Goal: Task Accomplishment & Management: Manage account settings

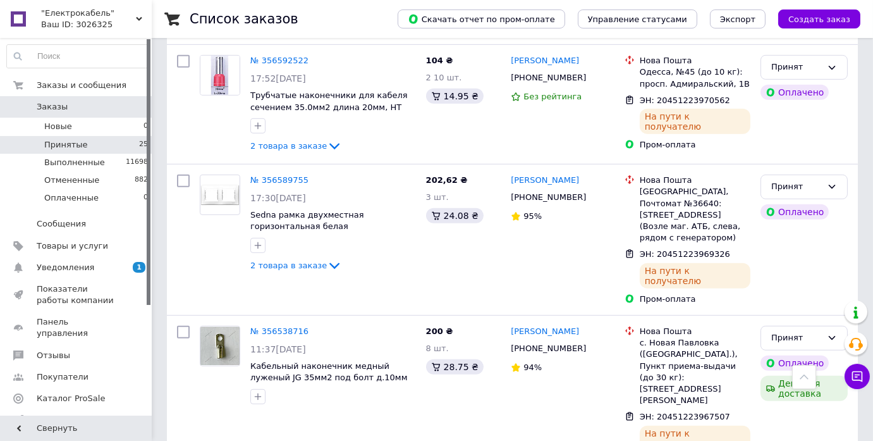
scroll to position [1296, 0]
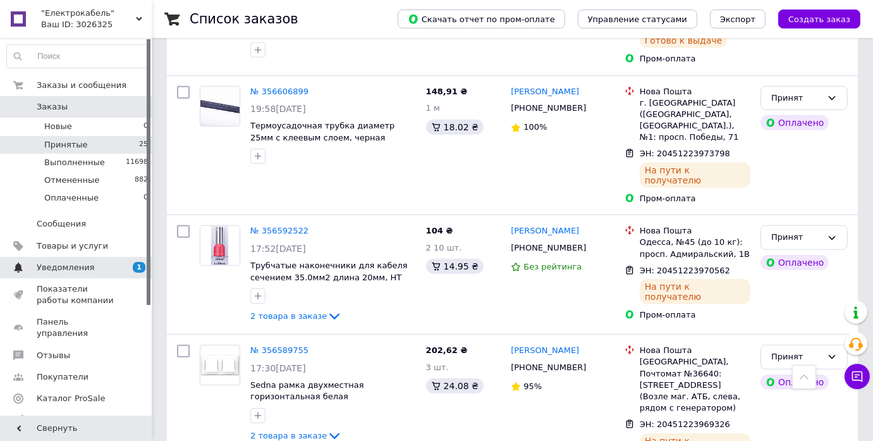
click at [66, 266] on span "Уведомления" at bounding box center [66, 267] width 58 height 11
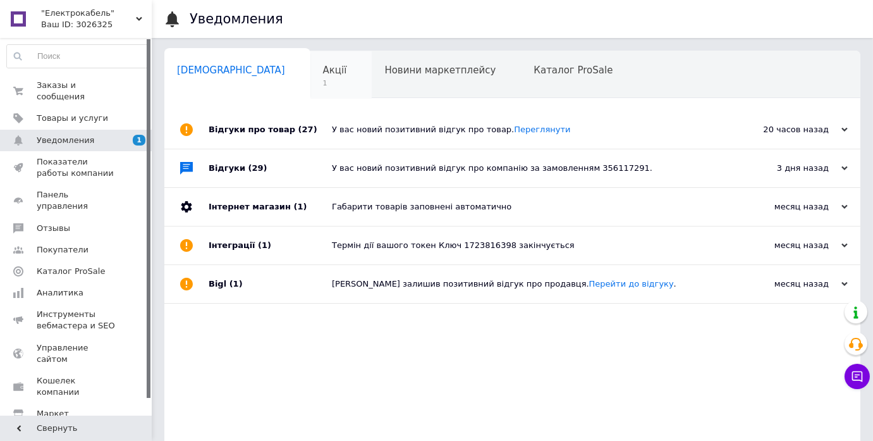
click at [323, 70] on span "Акції" at bounding box center [335, 70] width 24 height 11
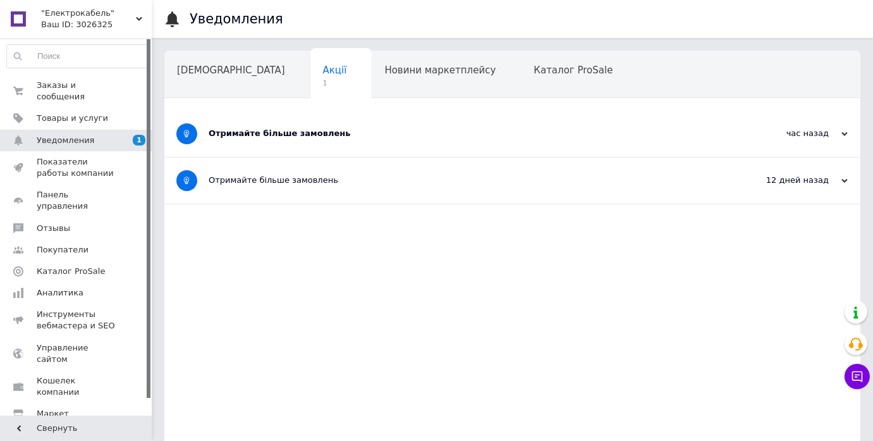
click at [369, 133] on div "Отримайте більше замовлень" at bounding box center [465, 133] width 513 height 11
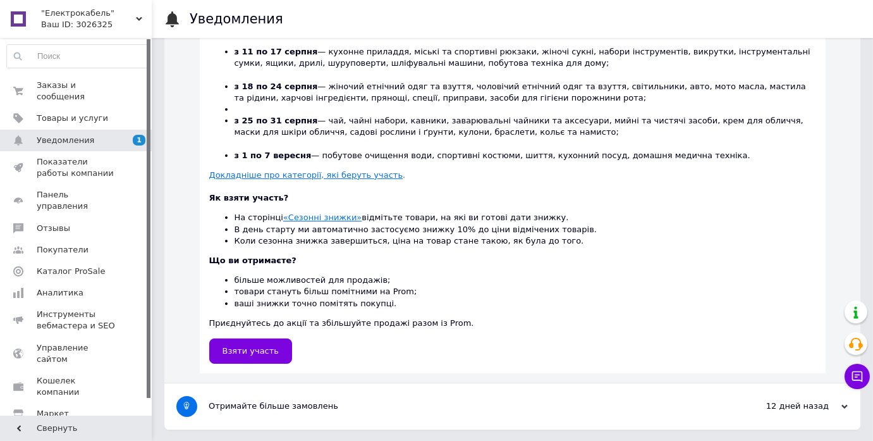
scroll to position [134, 0]
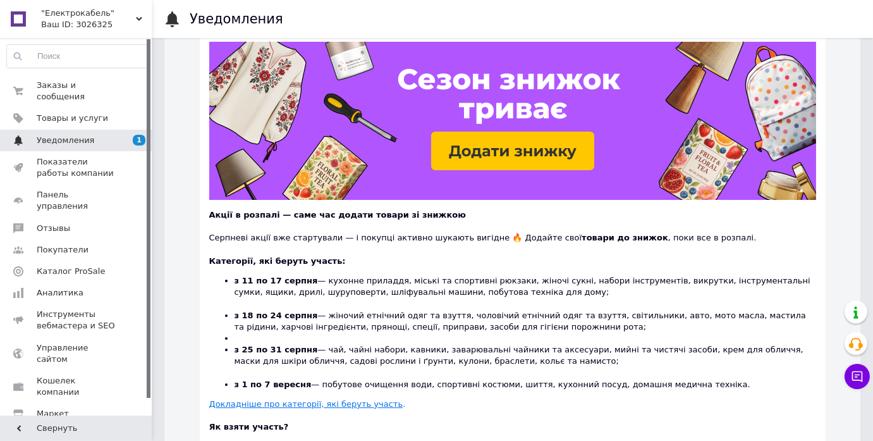
click at [71, 135] on span "Уведомления" at bounding box center [66, 140] width 58 height 11
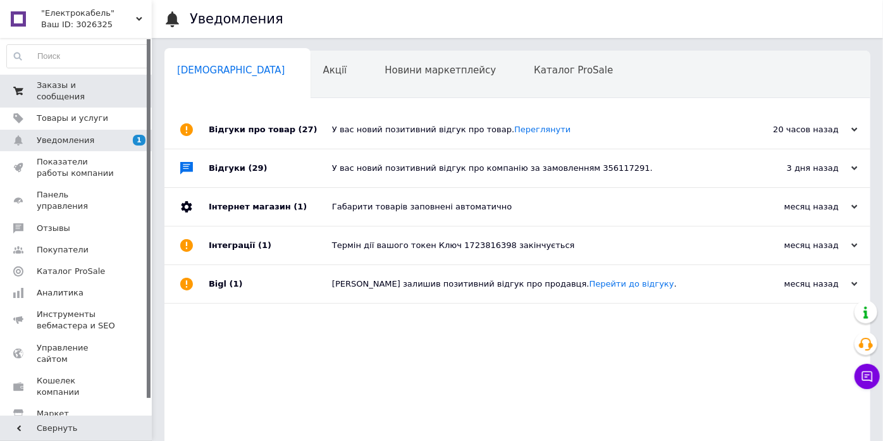
click at [74, 89] on span "Заказы и сообщения" at bounding box center [77, 91] width 80 height 23
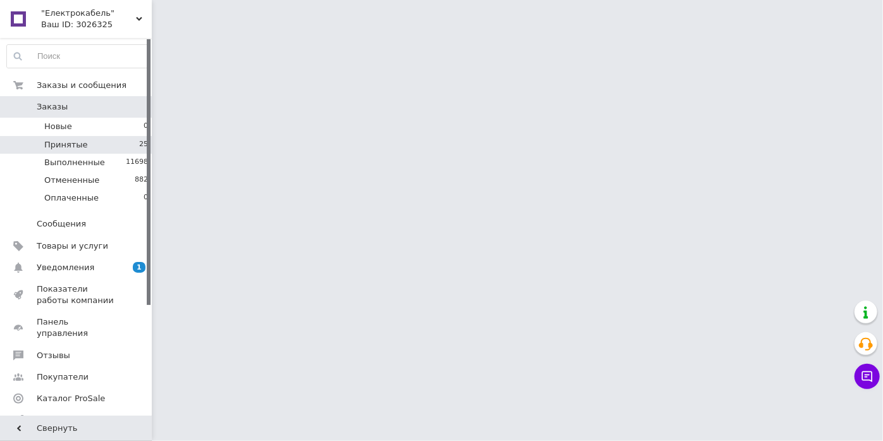
click at [80, 148] on span "Принятые" at bounding box center [66, 144] width 44 height 11
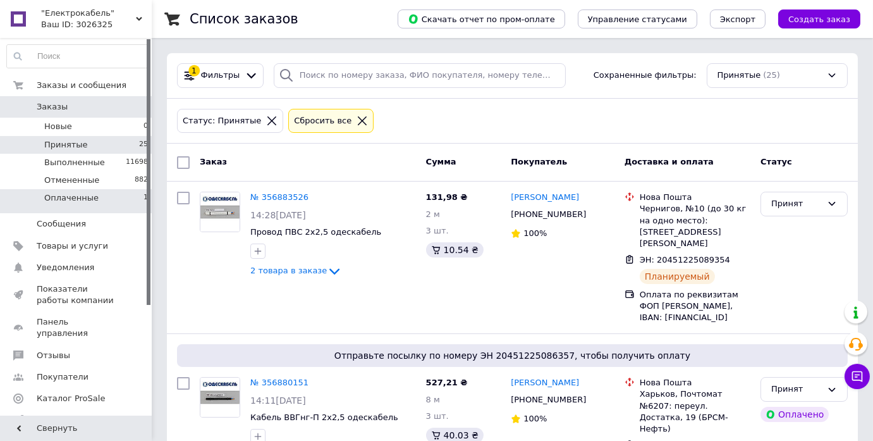
click at [97, 204] on li "Оплаченные 1" at bounding box center [78, 201] width 156 height 24
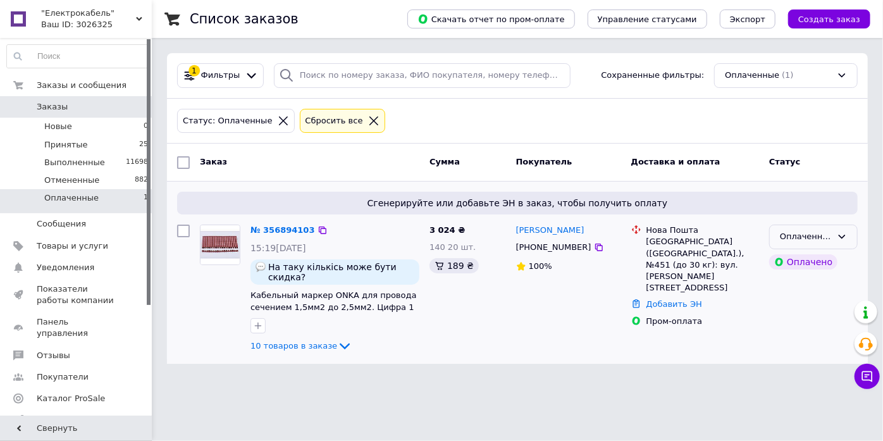
click at [792, 233] on div "Оплаченный" at bounding box center [806, 236] width 52 height 13
click at [789, 262] on li "Принят" at bounding box center [813, 263] width 87 height 23
click at [283, 341] on span "10 товаров в заказе" at bounding box center [293, 345] width 87 height 9
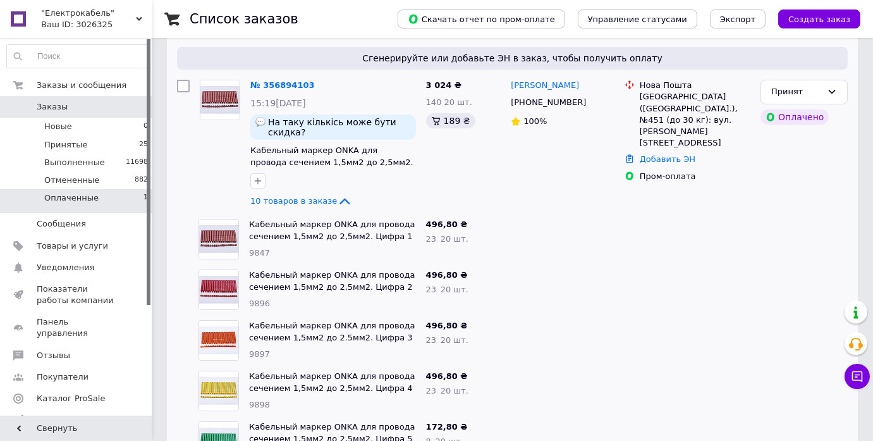
scroll to position [88, 0]
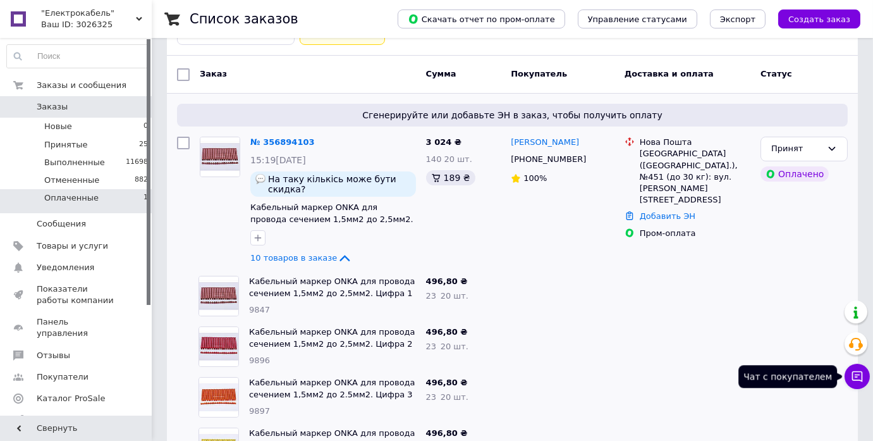
click at [857, 378] on icon at bounding box center [857, 376] width 13 height 13
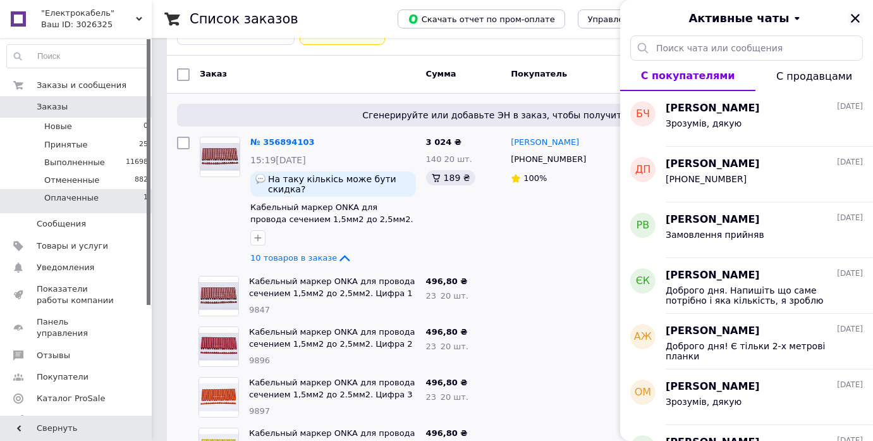
click at [854, 14] on icon "Закрыть" at bounding box center [855, 18] width 11 height 11
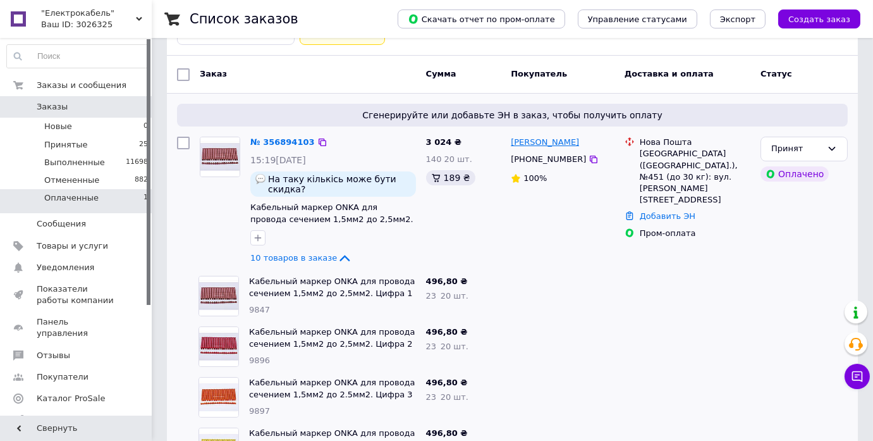
drag, startPoint x: 571, startPoint y: 140, endPoint x: 511, endPoint y: 142, distance: 60.1
click at [511, 142] on div "Євгеній Коваль" at bounding box center [563, 142] width 106 height 15
copy link "Євгеній Коваль"
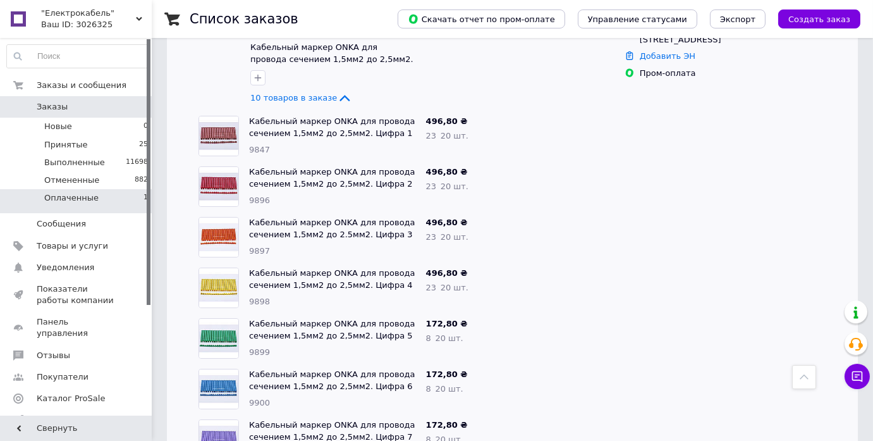
scroll to position [145, 0]
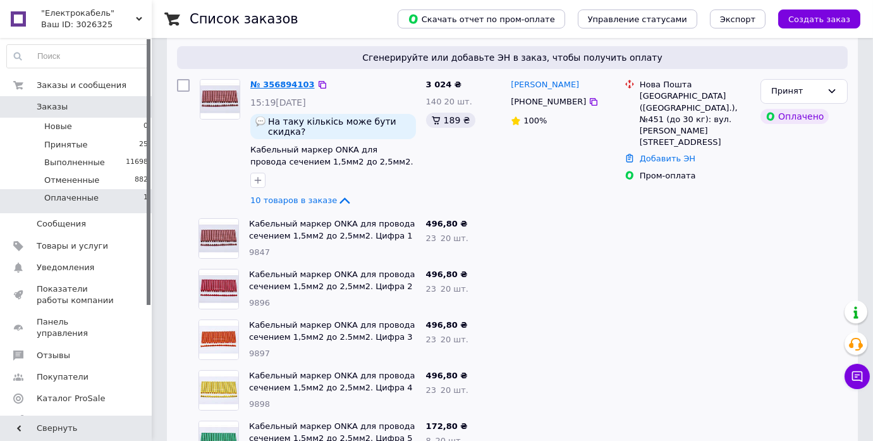
click at [277, 85] on link "№ 356894103" at bounding box center [282, 84] width 65 height 9
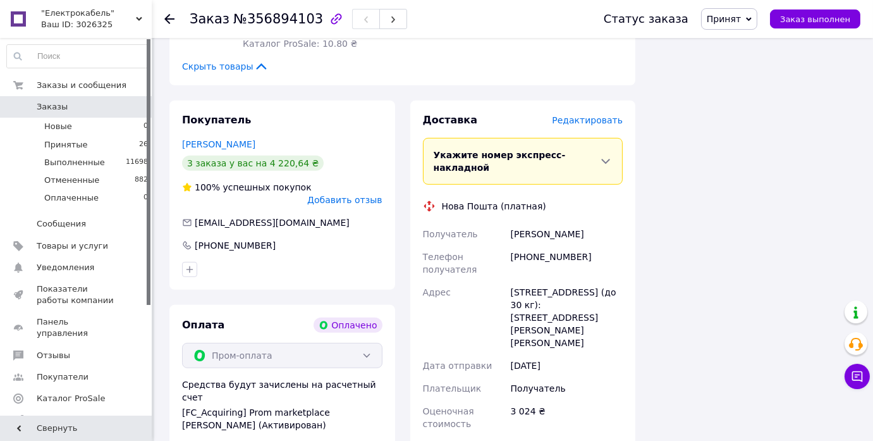
scroll to position [1609, 0]
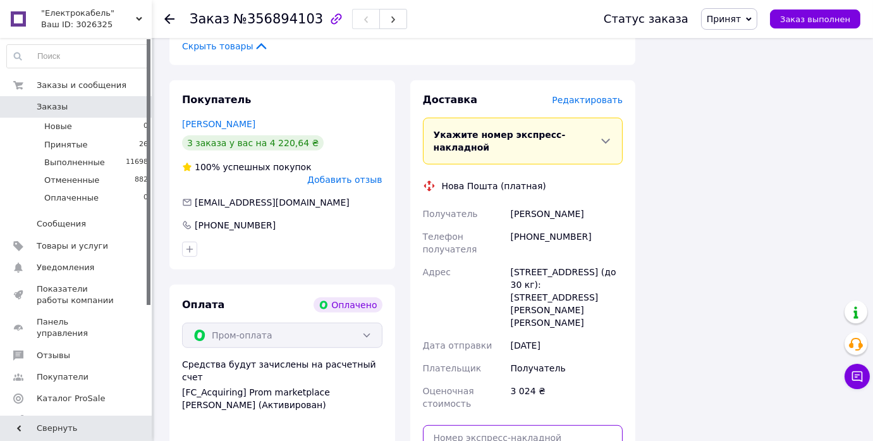
click at [489, 425] on input "text" at bounding box center [523, 437] width 200 height 25
paste input "20451225158636"
type input "20451225158636"
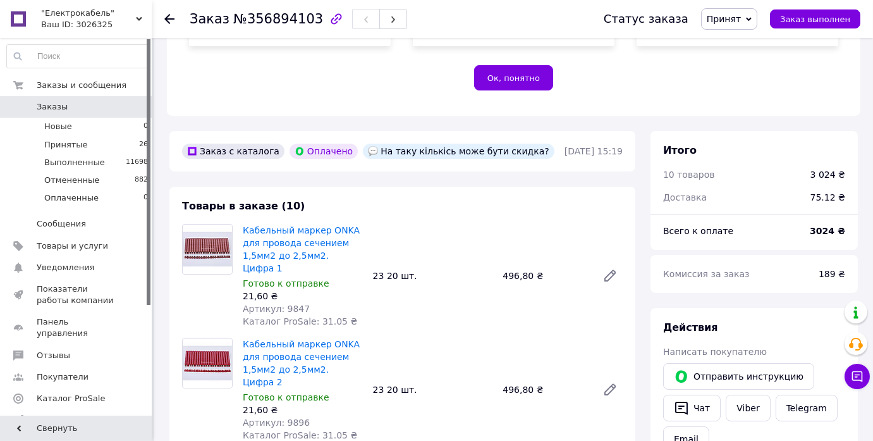
scroll to position [230, 0]
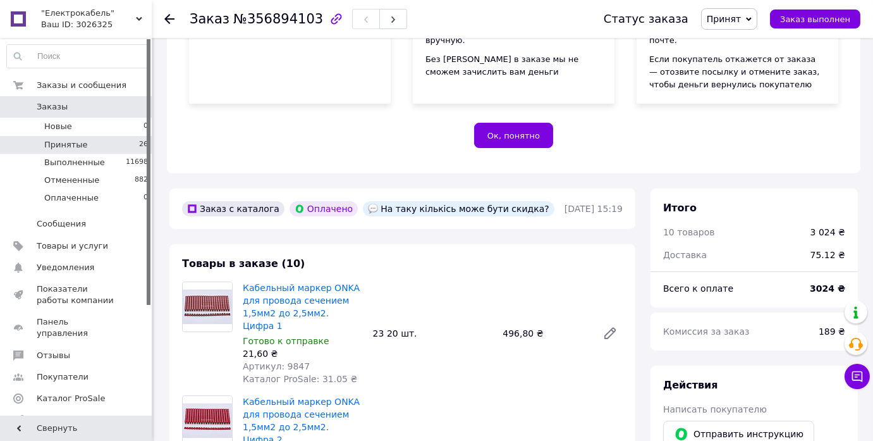
click at [65, 139] on span "Принятые" at bounding box center [66, 144] width 44 height 11
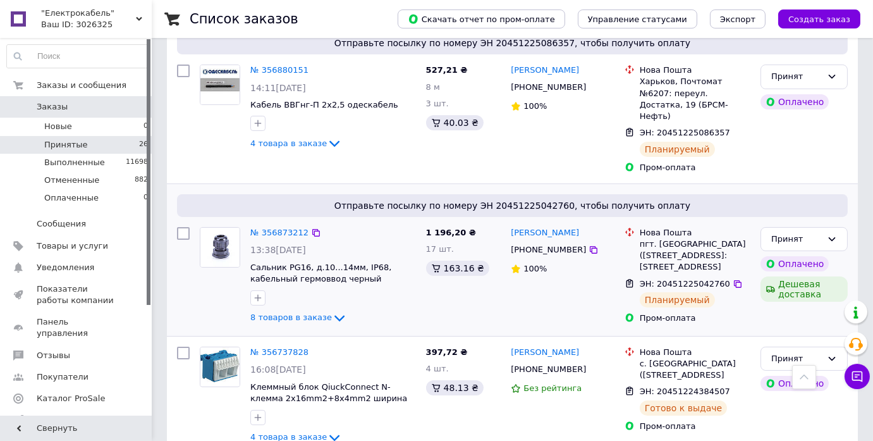
scroll to position [517, 0]
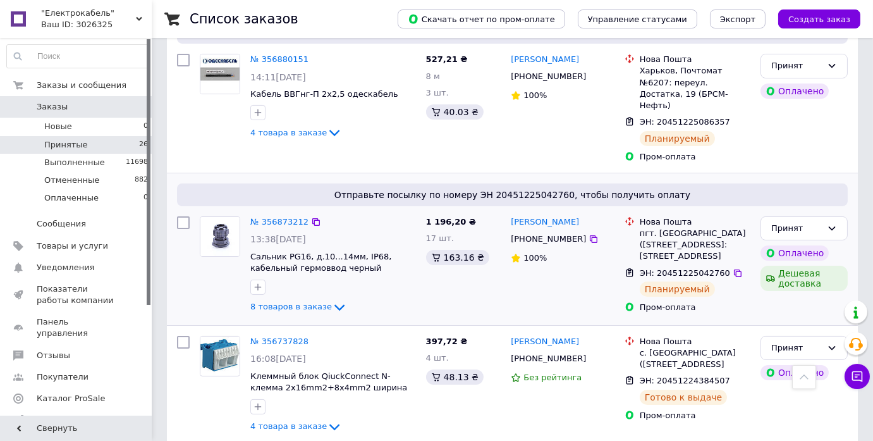
click at [452, 273] on div "1 196,20 ₴ 17 шт. 163.16 ₴" at bounding box center [463, 265] width 85 height 109
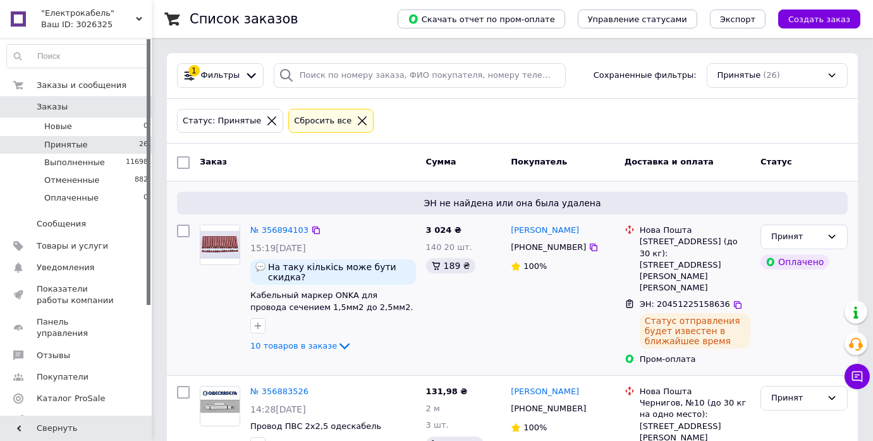
click at [532, 310] on div "Євгеній Коваль +380633414463 100%" at bounding box center [563, 294] width 114 height 151
click at [458, 296] on div "3 024 ₴ 140 20 шт. 189 ₴" at bounding box center [463, 294] width 85 height 151
click at [863, 373] on span "1" at bounding box center [864, 369] width 11 height 11
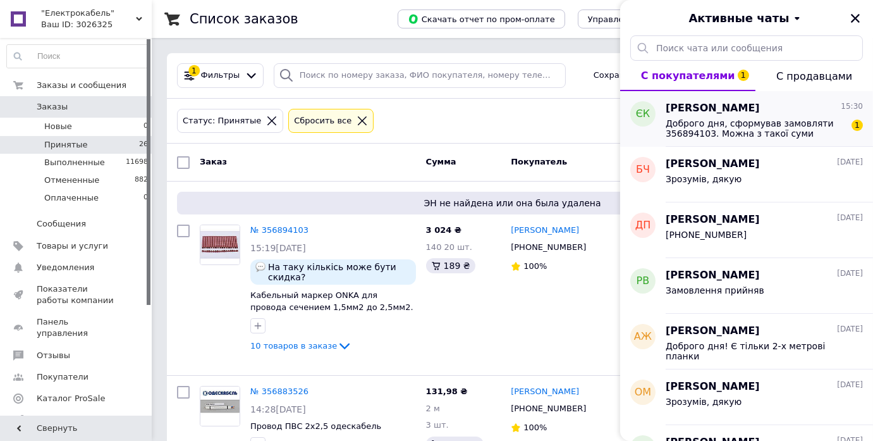
click at [730, 121] on span "Доброго дня, сформував замовляти 356894103. Можна з такої суми замовлення можна…" at bounding box center [756, 128] width 180 height 20
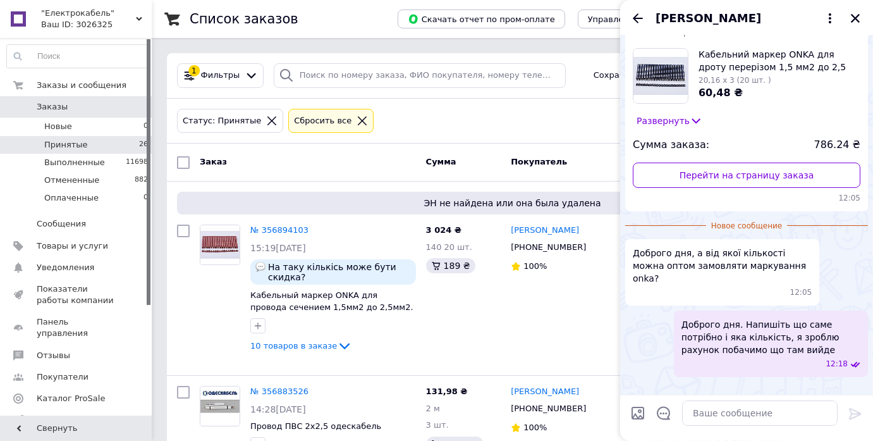
scroll to position [147, 0]
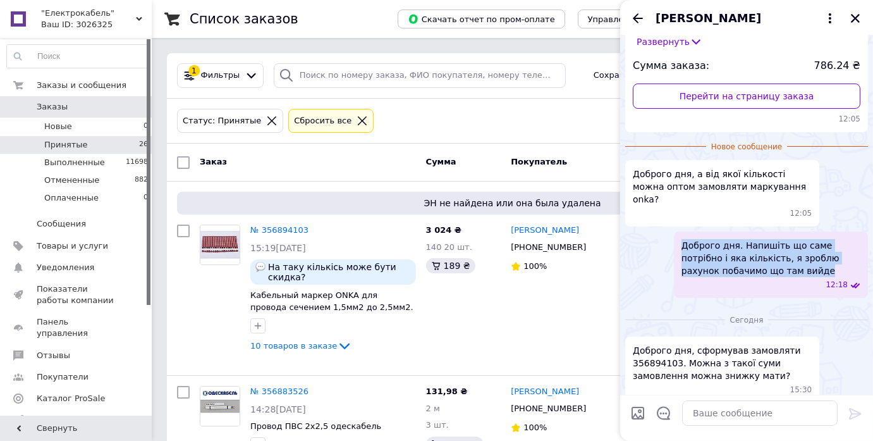
drag, startPoint x: 684, startPoint y: 231, endPoint x: 739, endPoint y: 265, distance: 63.9
click at [739, 265] on div "Доброго дня. Напишіть що саме потрібно і яка кількість, я зроблю рахунок побачи…" at bounding box center [771, 264] width 194 height 66
click at [649, 250] on div "Доброго дня. Напишіть що саме потрібно і яка кількість, я зроблю рахунок побачи…" at bounding box center [746, 264] width 243 height 66
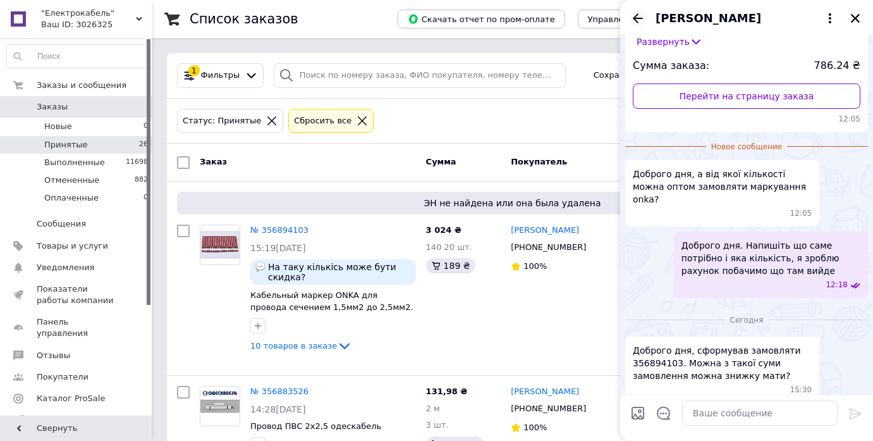
click at [638, 19] on icon "Назад" at bounding box center [637, 18] width 15 height 15
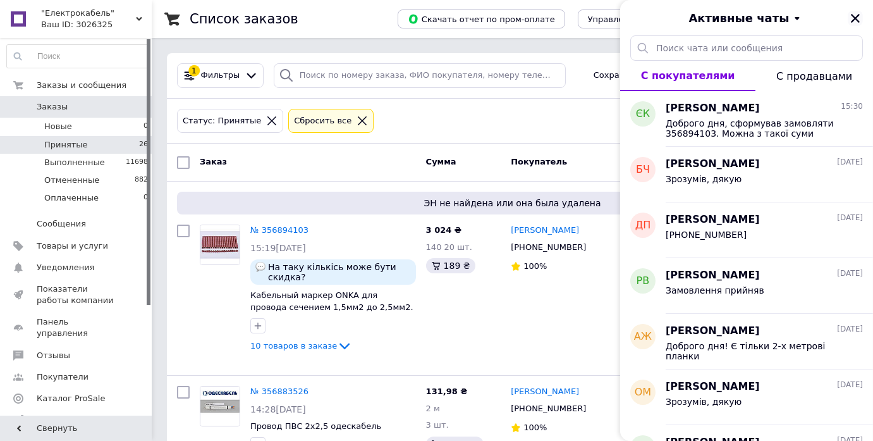
click at [856, 20] on icon "Закрыть" at bounding box center [855, 18] width 11 height 11
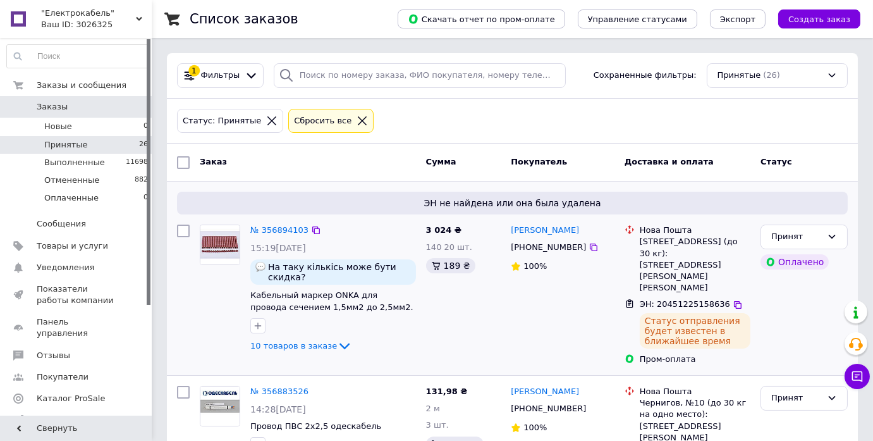
click at [469, 321] on div "3 024 ₴ 140 20 шт. 189 ₴" at bounding box center [463, 294] width 85 height 151
click at [857, 376] on icon at bounding box center [857, 376] width 13 height 13
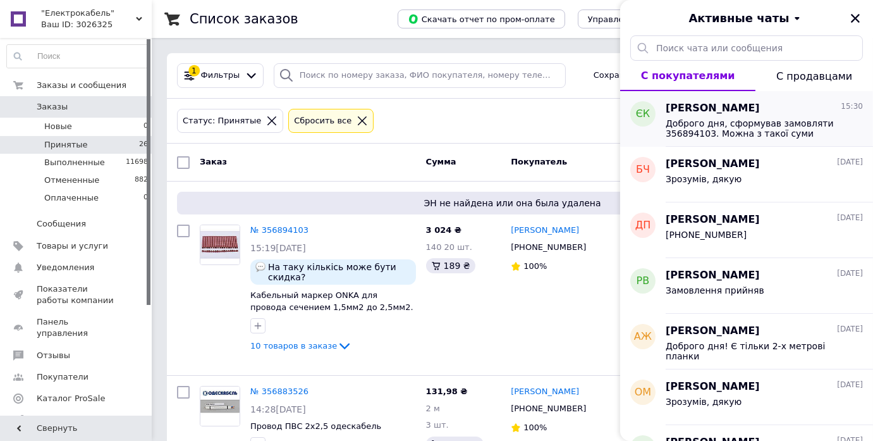
click at [722, 122] on span "Доброго дня, сформував замовляти 356894103. Можна з такої суми замовлення можна…" at bounding box center [756, 128] width 180 height 20
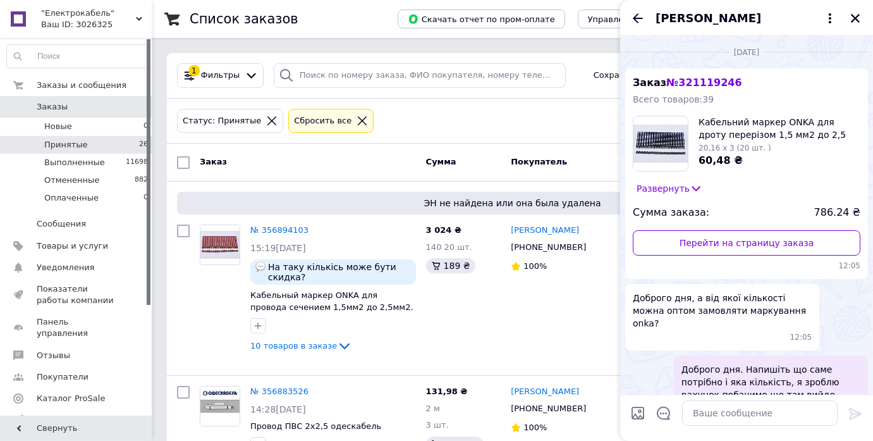
scroll to position [123, 0]
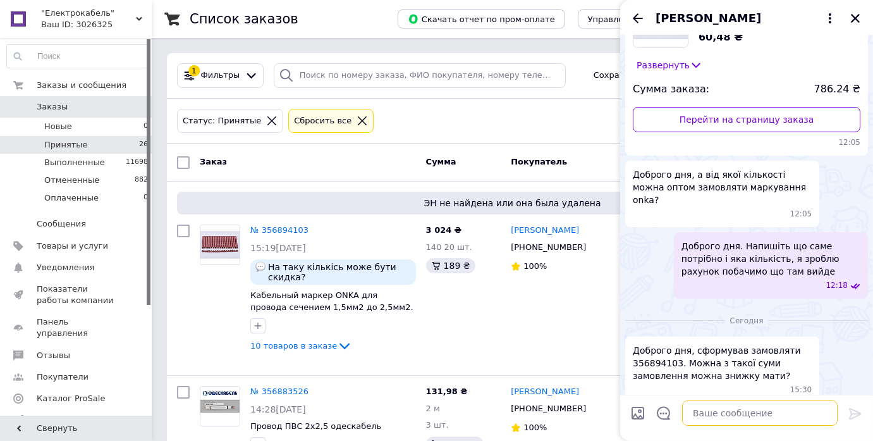
click at [738, 415] on textarea at bounding box center [760, 412] width 156 height 25
paste textarea "electrocable35@gmail.com"
type textarea "electrocable35@gmail.com"
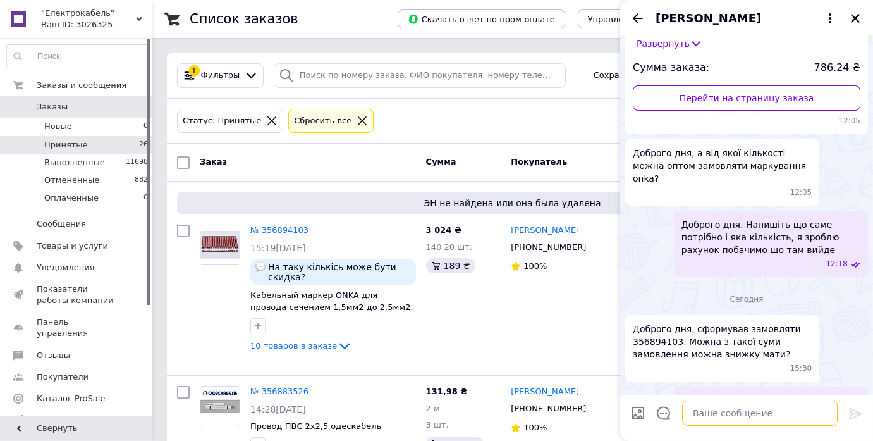
scroll to position [157, 0]
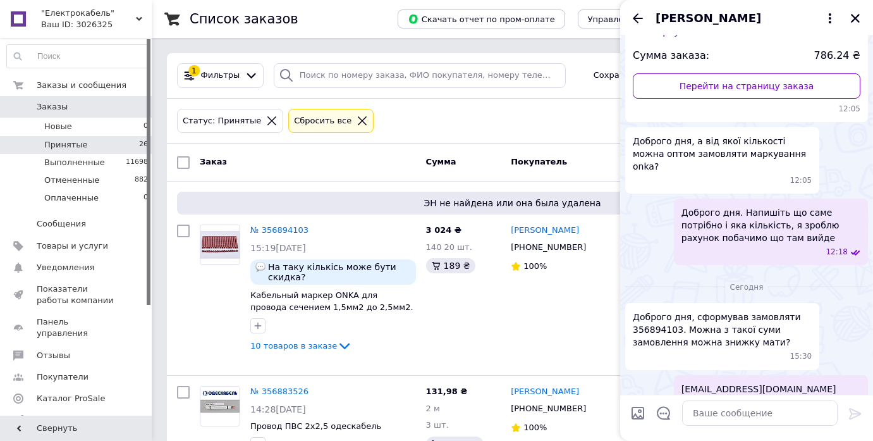
click at [663, 375] on div "electrocable35@gmail.com 15:39" at bounding box center [746, 395] width 243 height 41
click at [641, 18] on icon "Назад" at bounding box center [638, 17] width 10 height 9
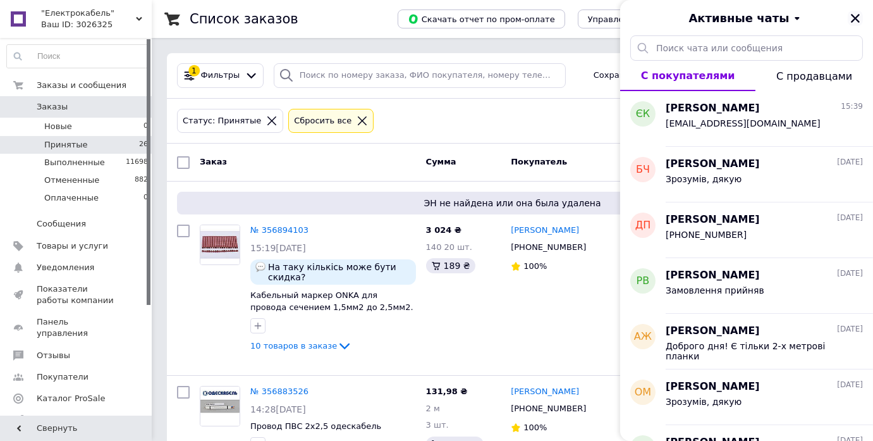
click at [851, 20] on icon "Закрыть" at bounding box center [855, 18] width 11 height 11
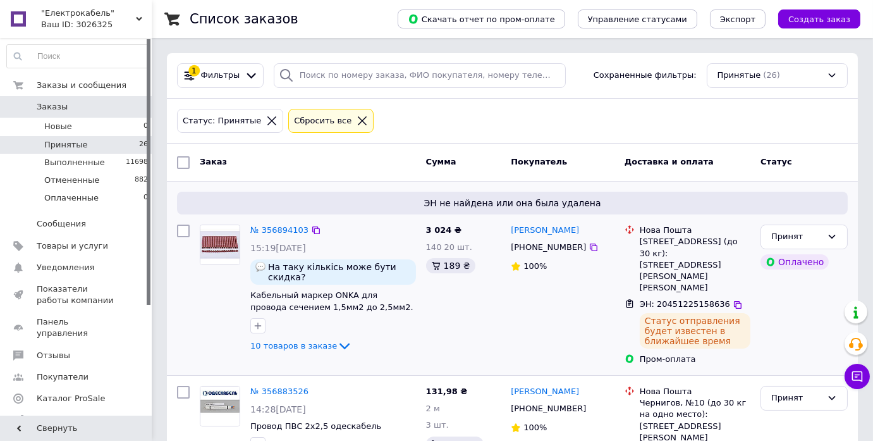
click at [469, 289] on div "3 024 ₴ 140 20 шт. 189 ₴" at bounding box center [463, 294] width 85 height 151
click at [417, 326] on div "№ 356894103 15:19, 12.08.2025 На таку кількісь може бути скидка? Кабельный марк…" at bounding box center [333, 288] width 176 height 139
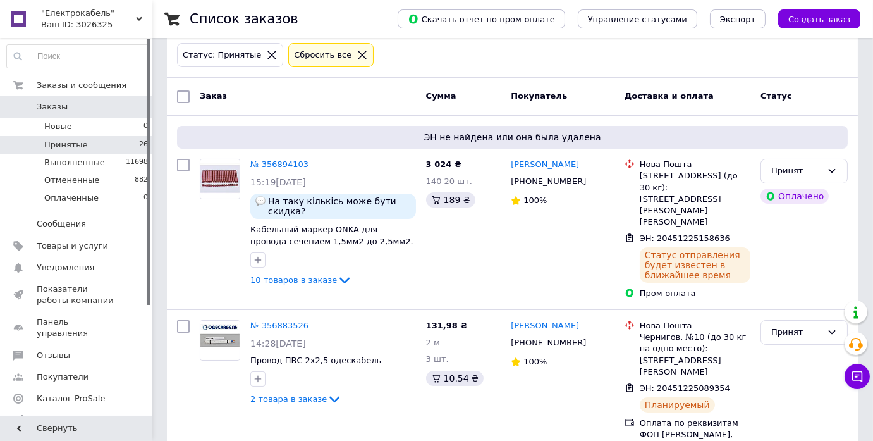
scroll to position [0, 0]
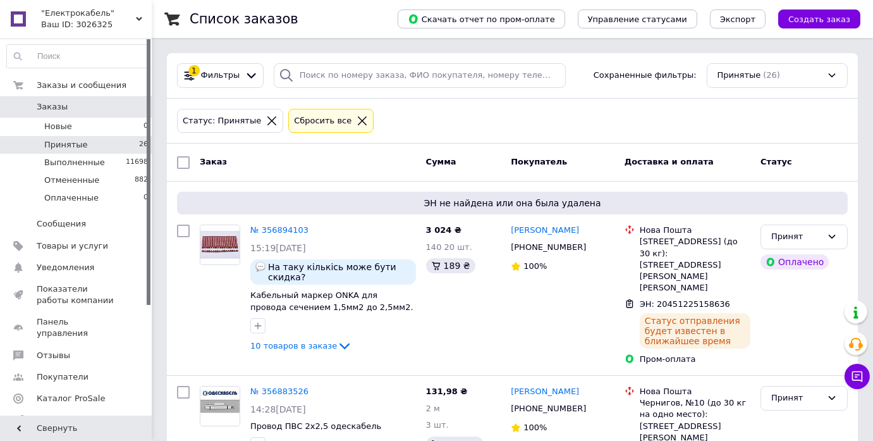
click at [296, 151] on div "Заказ" at bounding box center [308, 162] width 226 height 23
click at [449, 317] on div "3 024 ₴ 140 20 шт. 189 ₴" at bounding box center [463, 294] width 85 height 151
click at [300, 163] on div "Заказ" at bounding box center [308, 162] width 226 height 23
click at [522, 330] on div "Євгеній Коваль +380633414463 100%" at bounding box center [563, 294] width 114 height 151
